Goal: Information Seeking & Learning: Learn about a topic

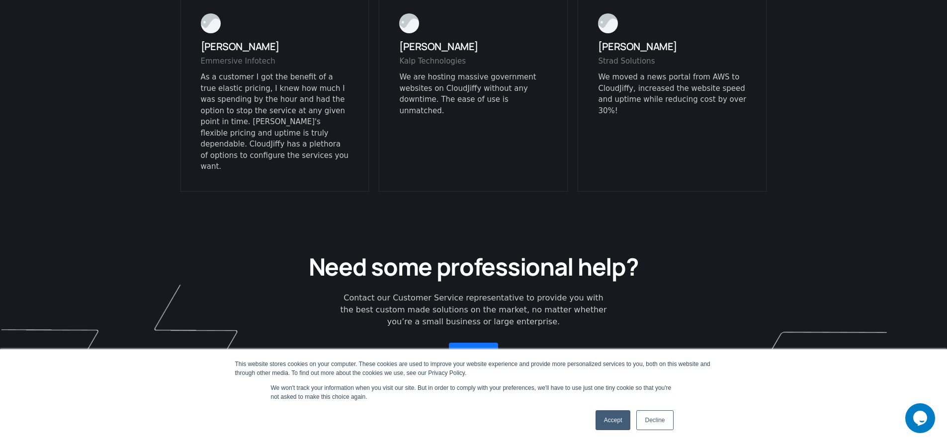
click at [603, 428] on link "Accept" at bounding box center [613, 421] width 35 height 20
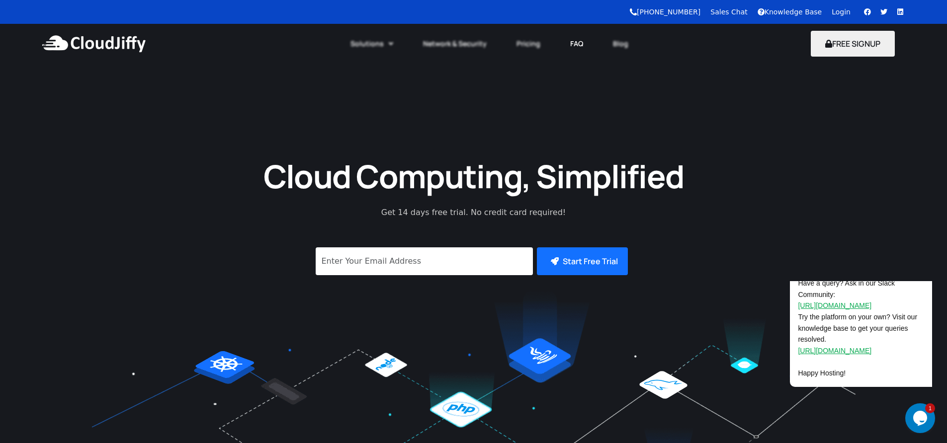
click at [571, 45] on link "FAQ" at bounding box center [576, 44] width 43 height 22
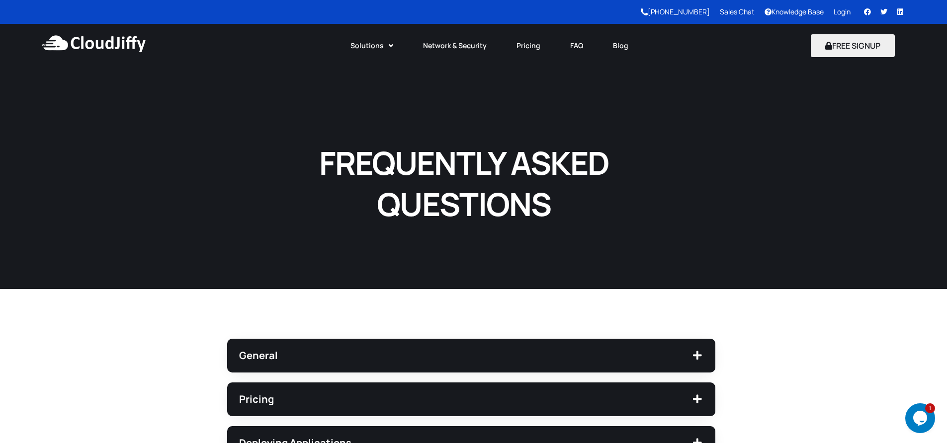
click at [802, 14] on link "Knowledge Base" at bounding box center [794, 11] width 59 height 9
